Goal: Task Accomplishment & Management: Use online tool/utility

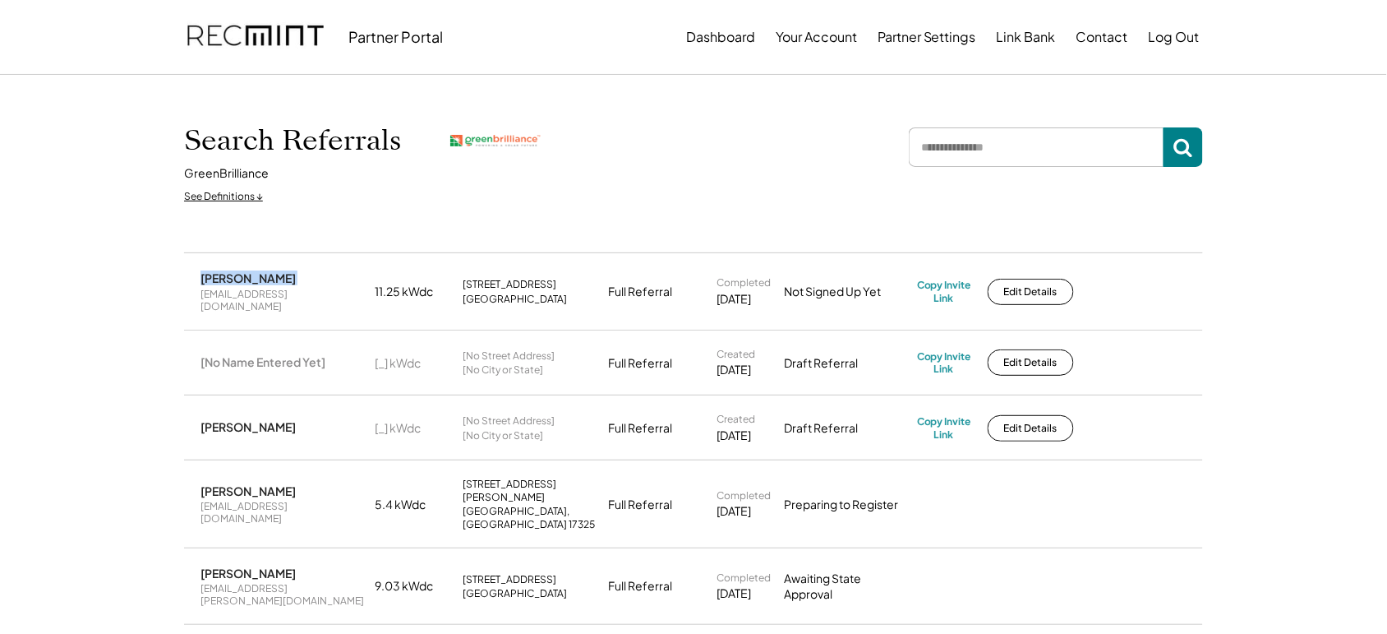
drag, startPoint x: 545, startPoint y: 275, endPoint x: 460, endPoint y: 271, distance: 84.7
click at [460, 271] on div "Stacey L Cooper staceysmith9115@gmail.com 11.25 kWdc 9115 Naygall Rd Parkville,…" at bounding box center [693, 291] width 1019 height 75
click at [638, 271] on div "Stacey L Cooper staceysmith9115@gmail.com 11.25 kWdc 9115 Naygall Rd Parkville,…" at bounding box center [693, 291] width 1019 height 75
drag, startPoint x: 532, startPoint y: 280, endPoint x: 434, endPoint y: 275, distance: 97.9
click at [434, 275] on div "Stacey L Cooper staceysmith9115@gmail.com 11.25 kWdc 9115 Naygall Rd Parkville,…" at bounding box center [693, 291] width 1019 height 75
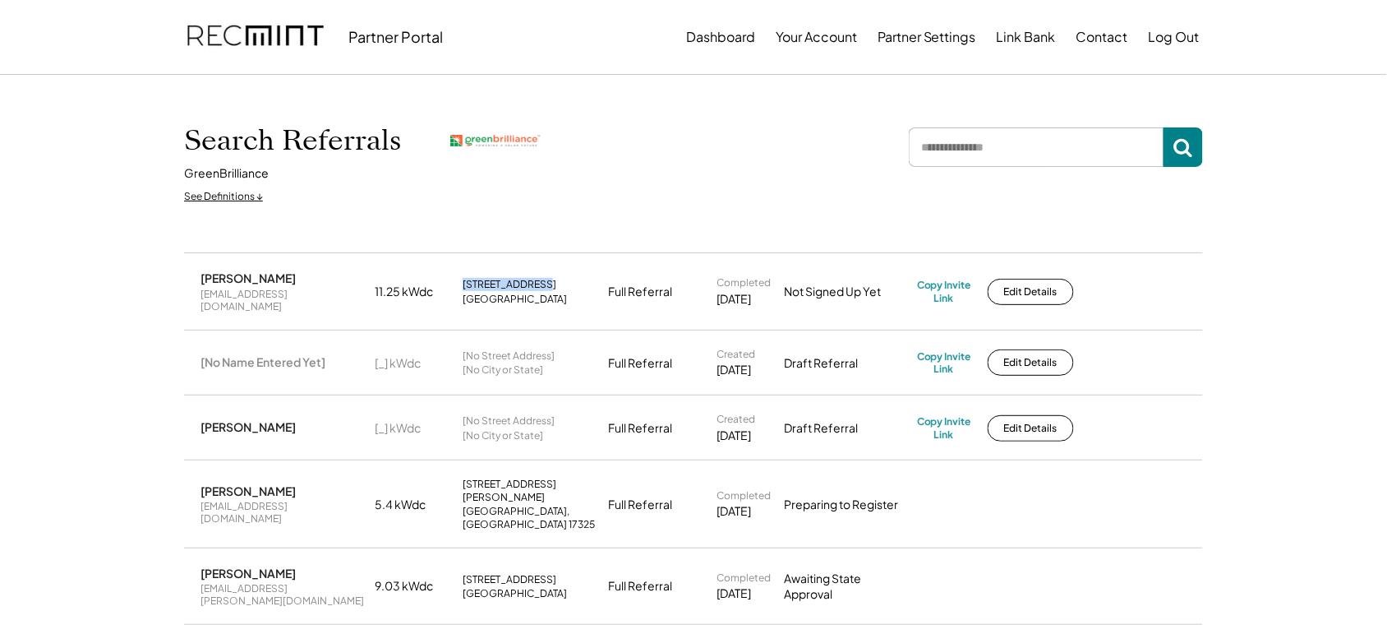
copy div "9115 Naygall Rd"
click at [1008, 154] on input "input" at bounding box center [1036, 146] width 255 height 39
type input "*******"
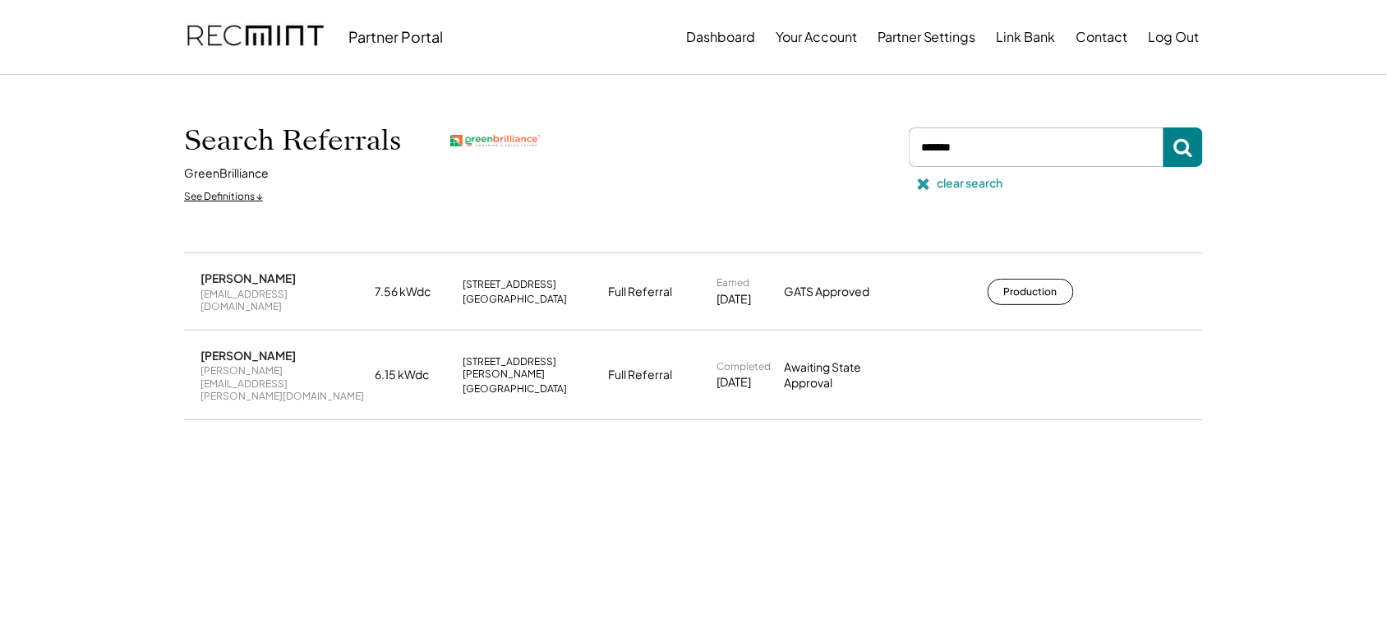
click at [959, 190] on div "clear search" at bounding box center [971, 183] width 66 height 16
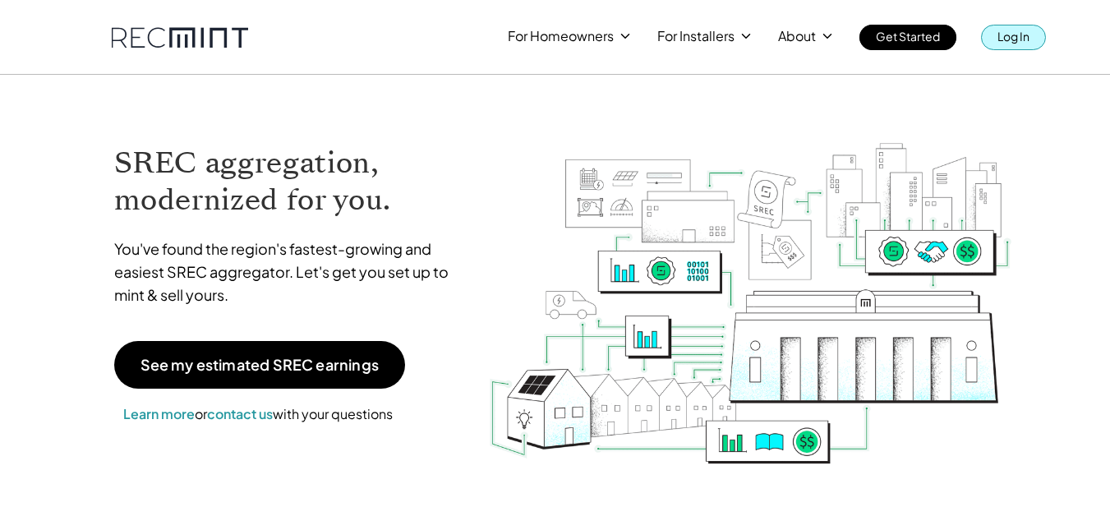
click at [1010, 33] on p "Log In" at bounding box center [1014, 36] width 32 height 23
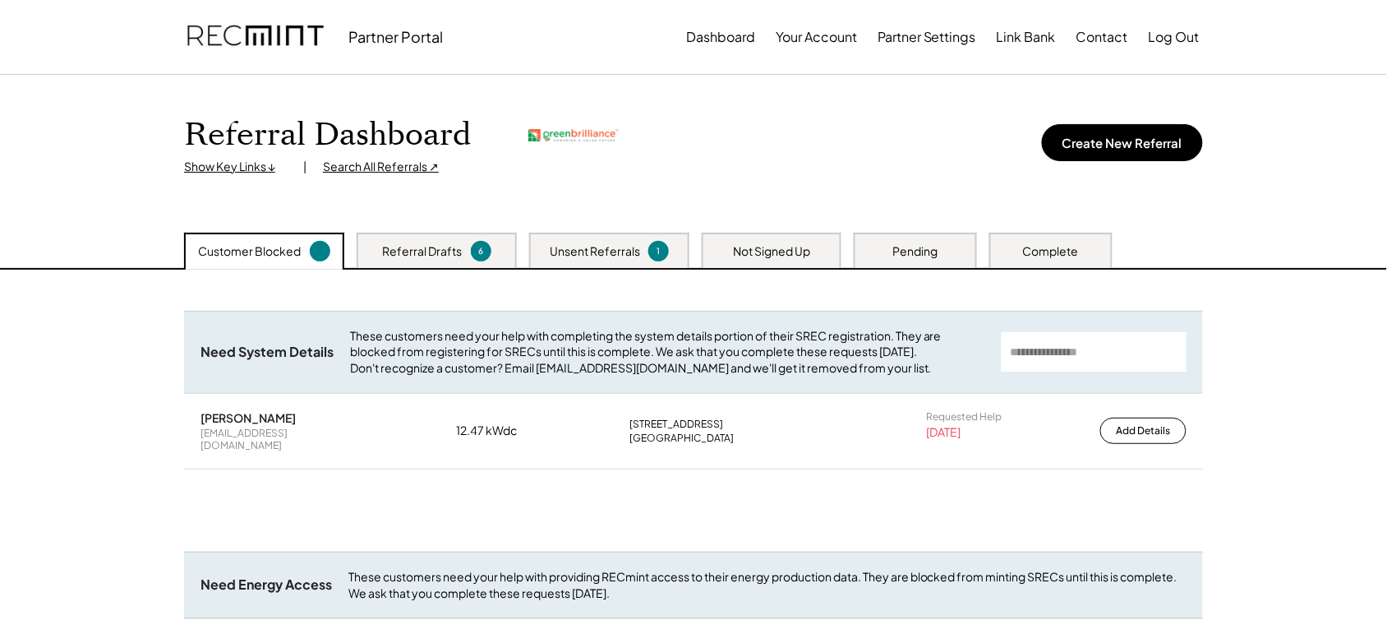
click at [588, 249] on div "Unsent Referrals" at bounding box center [595, 251] width 90 height 16
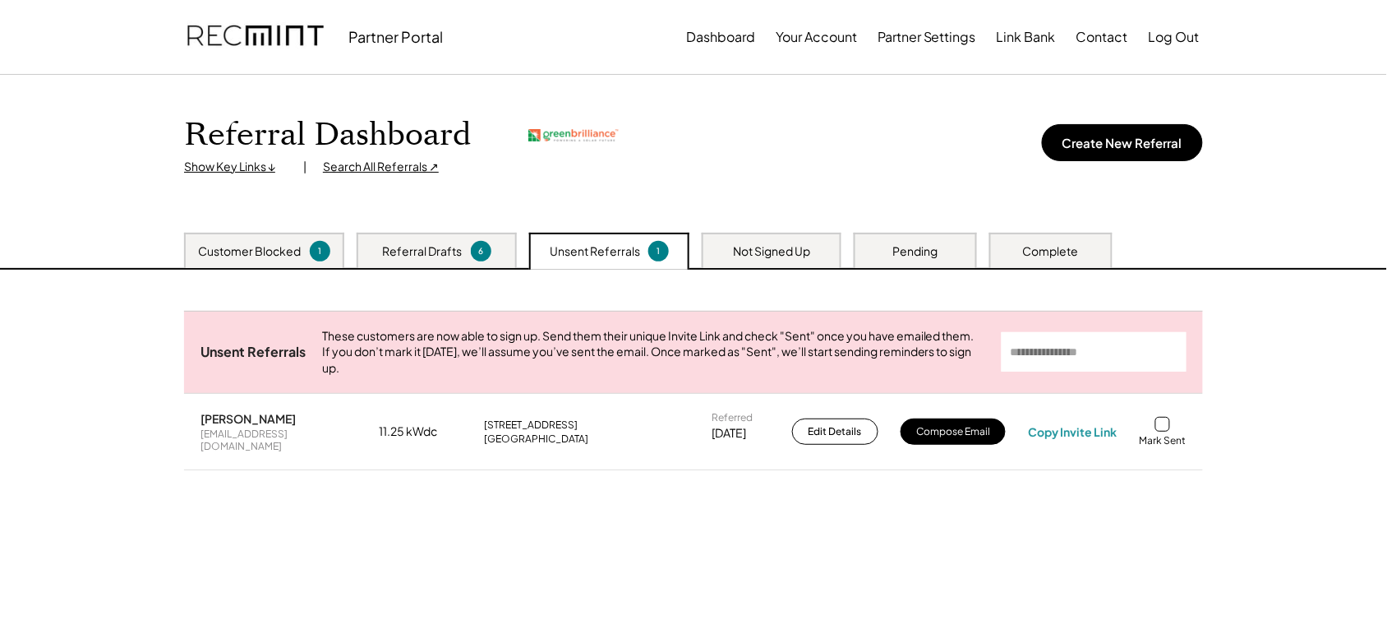
click at [1167, 431] on div at bounding box center [1162, 424] width 15 height 15
